Goal: Task Accomplishment & Management: Manage account settings

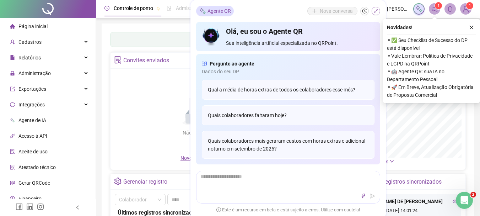
click at [374, 9] on icon "shrink" at bounding box center [376, 11] width 5 height 5
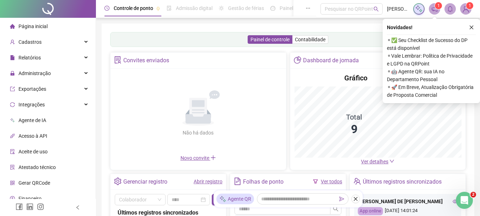
click at [471, 26] on icon "close" at bounding box center [471, 27] width 5 height 5
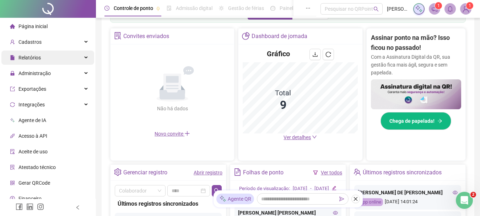
scroll to position [22, 0]
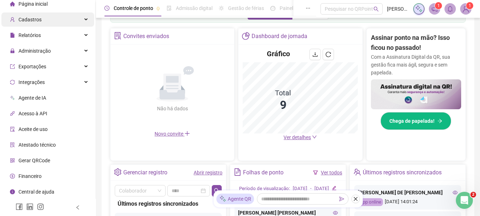
click at [79, 18] on div "Cadastros" at bounding box center [47, 19] width 93 height 14
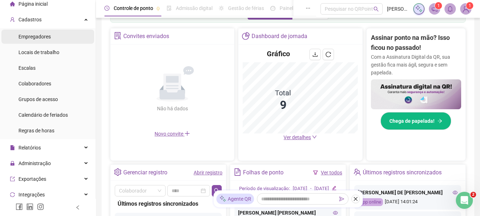
click at [44, 34] on span "Empregadores" at bounding box center [34, 37] width 32 height 6
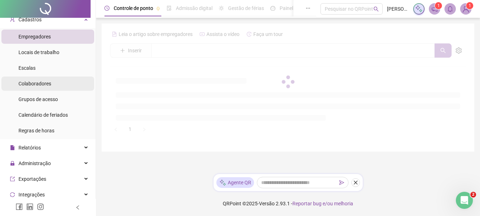
click at [49, 79] on div "Colaboradores" at bounding box center [34, 83] width 33 height 14
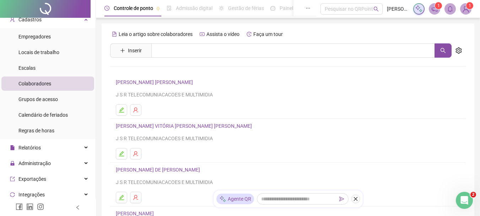
scroll to position [145, 0]
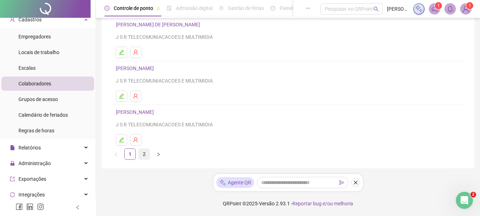
click at [144, 155] on link "2" at bounding box center [144, 154] width 11 height 11
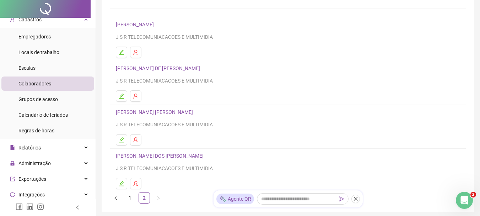
scroll to position [101, 0]
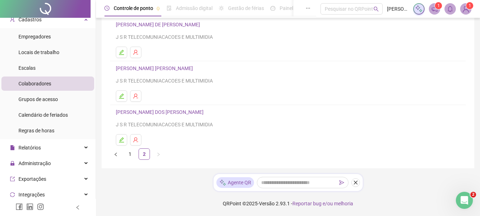
click at [153, 110] on link "[PERSON_NAME] DOS [PERSON_NAME]" at bounding box center [161, 112] width 90 height 6
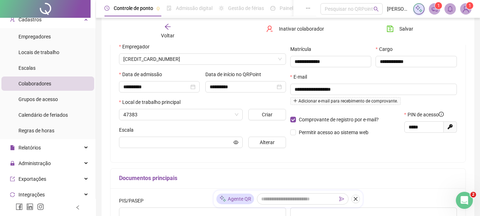
type input "**********"
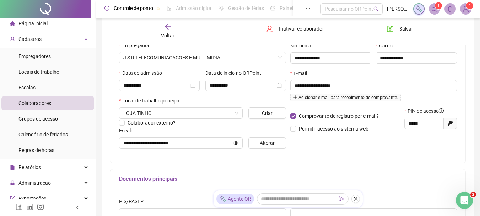
scroll to position [0, 0]
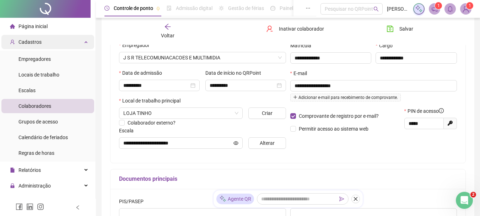
click at [31, 37] on span "Cadastros" at bounding box center [26, 42] width 32 height 14
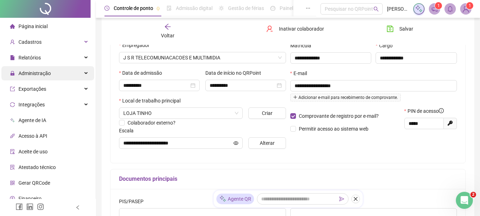
click at [84, 68] on div "Administração" at bounding box center [47, 73] width 93 height 14
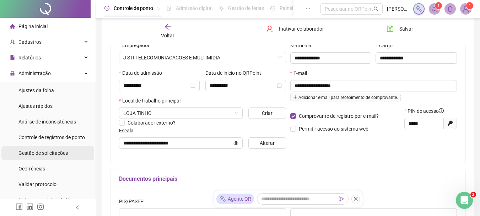
click at [53, 157] on div "Gestão de solicitações" at bounding box center [42, 153] width 49 height 14
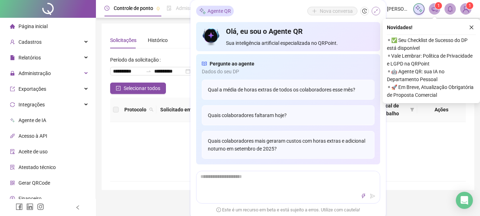
click at [379, 12] on button "button" at bounding box center [376, 11] width 9 height 9
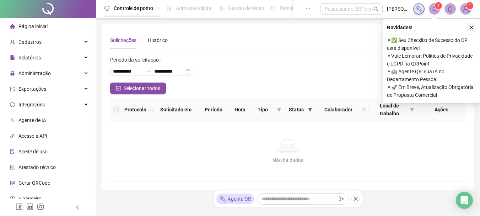
click at [472, 25] on button "button" at bounding box center [471, 27] width 9 height 9
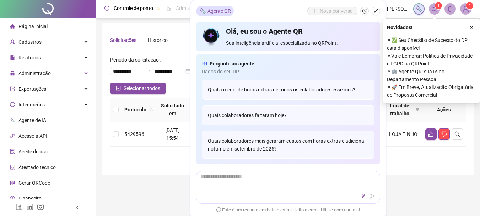
click at [373, 15] on div "Nova conversa" at bounding box center [343, 11] width 73 height 9
click at [377, 9] on icon "shrink" at bounding box center [376, 11] width 5 height 5
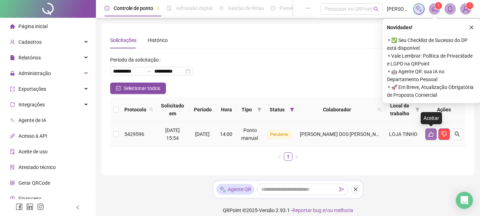
click at [428, 135] on icon "like" at bounding box center [431, 134] width 6 height 6
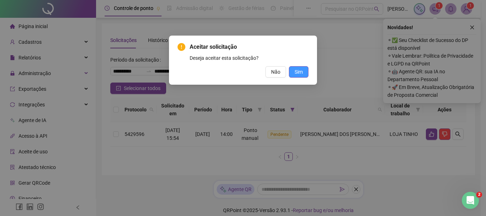
click at [299, 70] on span "Sim" at bounding box center [298, 72] width 8 height 8
